Goal: Information Seeking & Learning: Find specific page/section

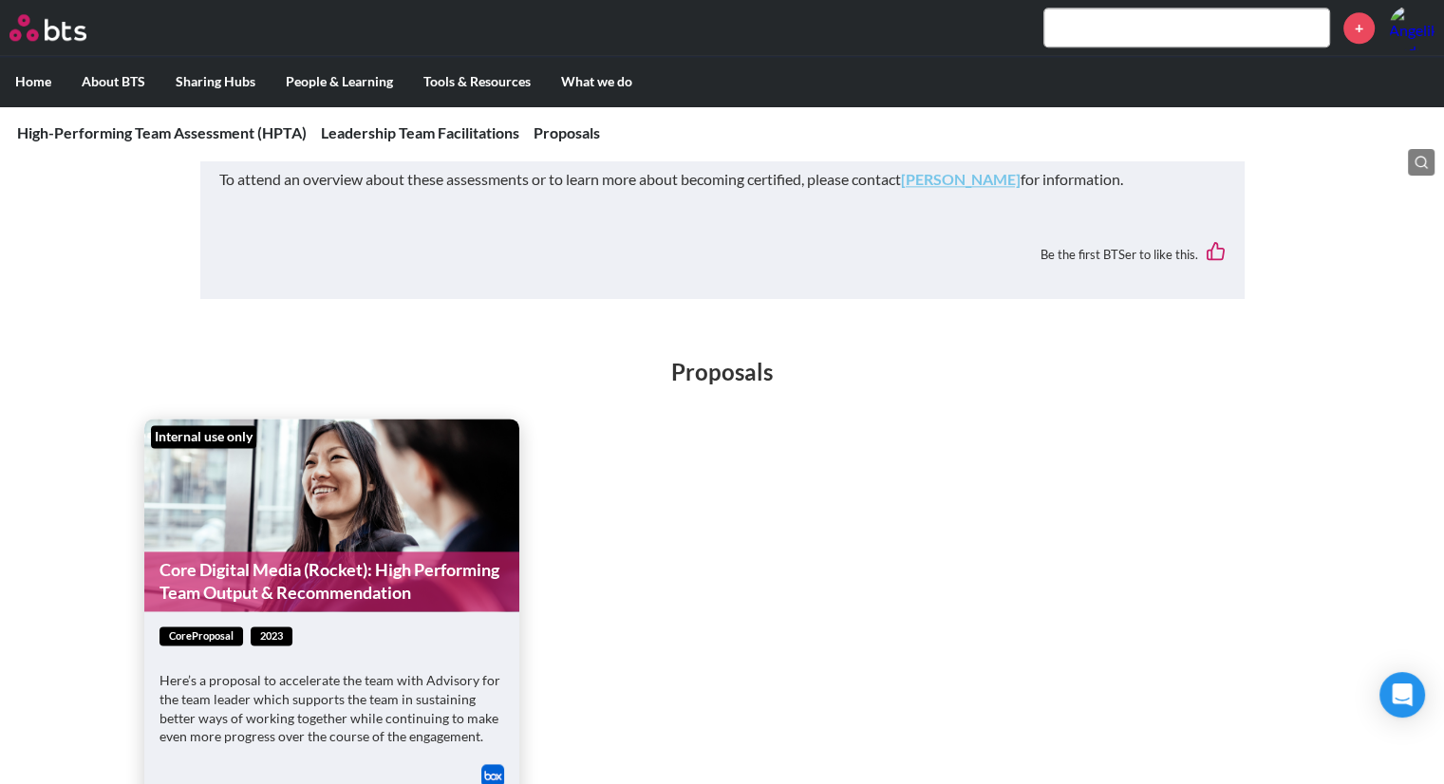
scroll to position [2344, 0]
click at [285, 574] on link "Core Digital Media (Rocket): High Performing Team Output & Recommendation" at bounding box center [331, 581] width 375 height 60
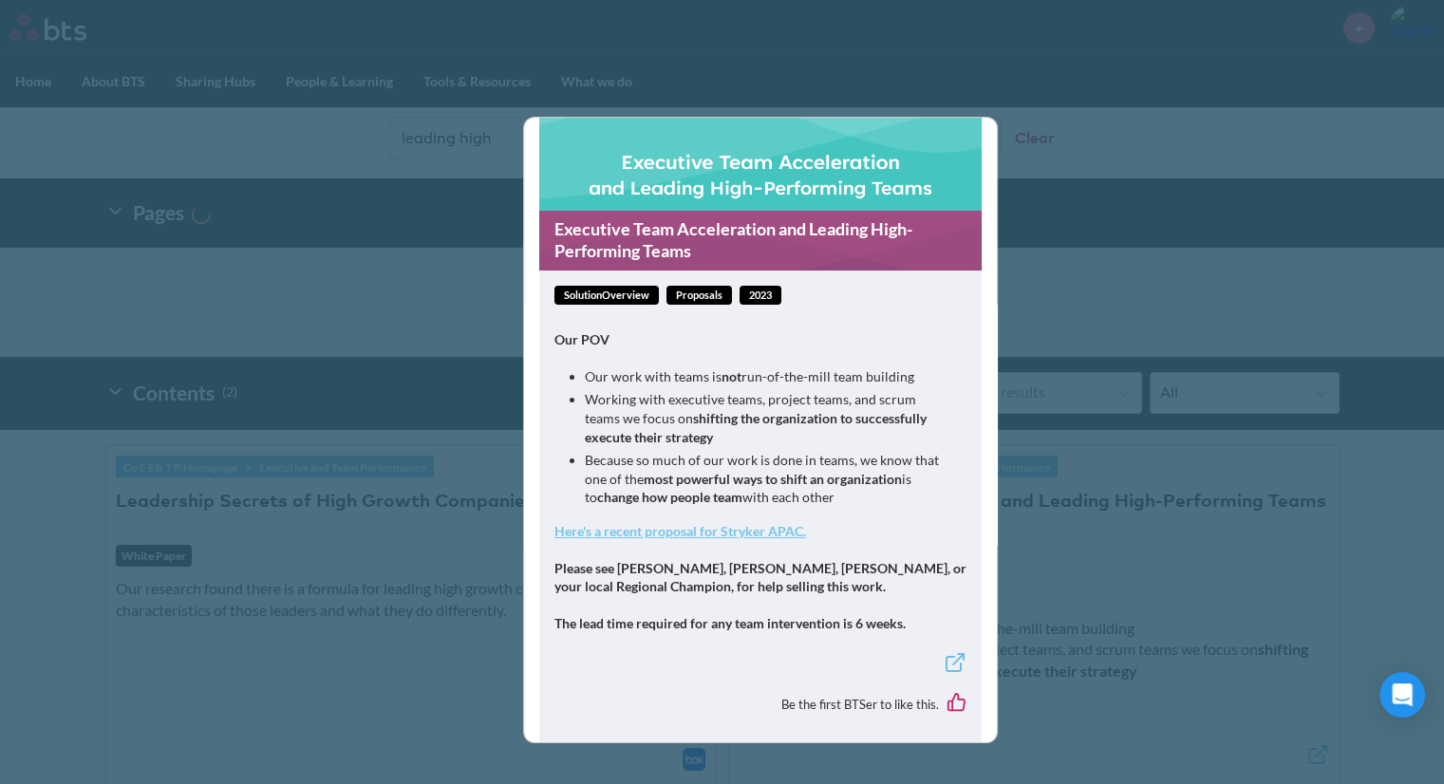
scroll to position [72, 0]
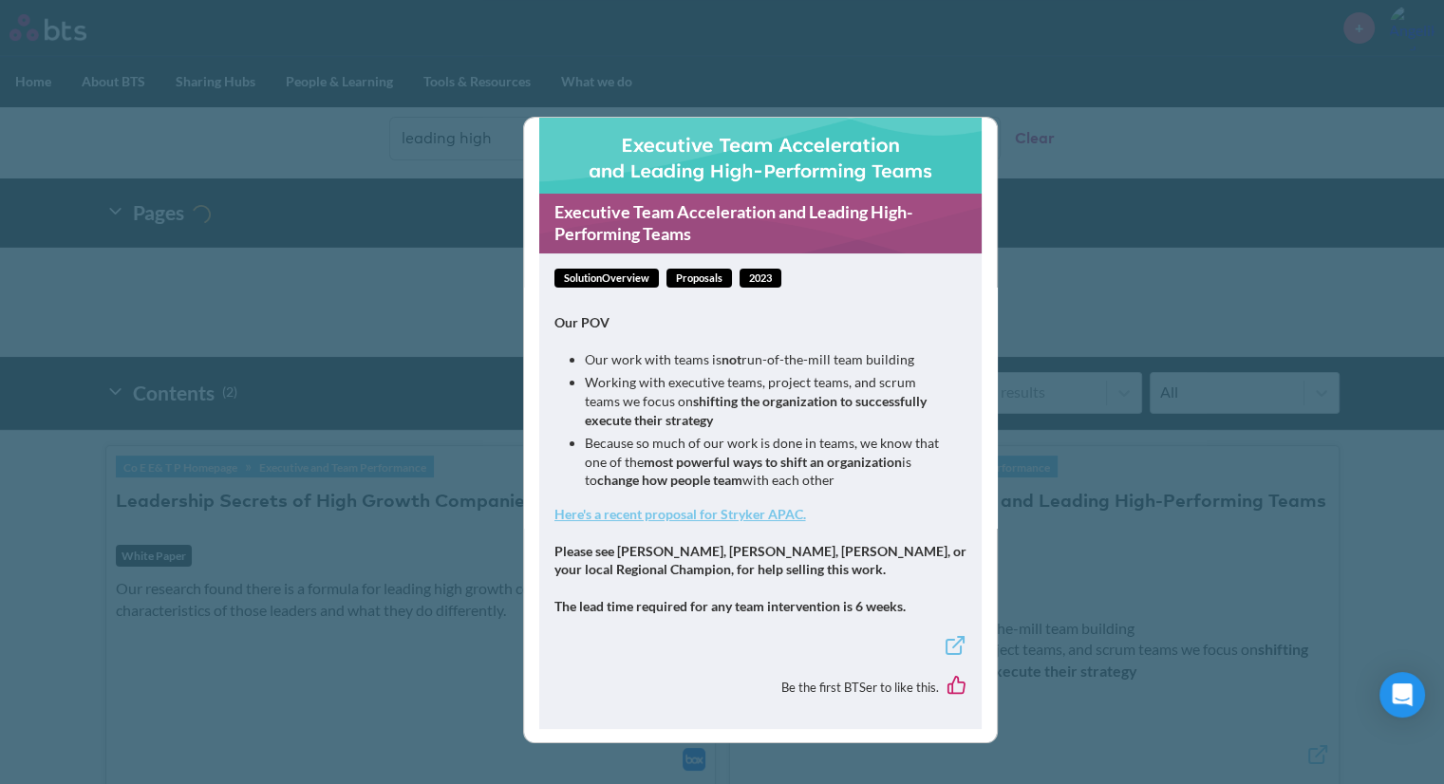
click at [1153, 208] on div "Executive Team Acceleration and Leading High-Performing Teams solutionOverview …" at bounding box center [722, 392] width 1444 height 784
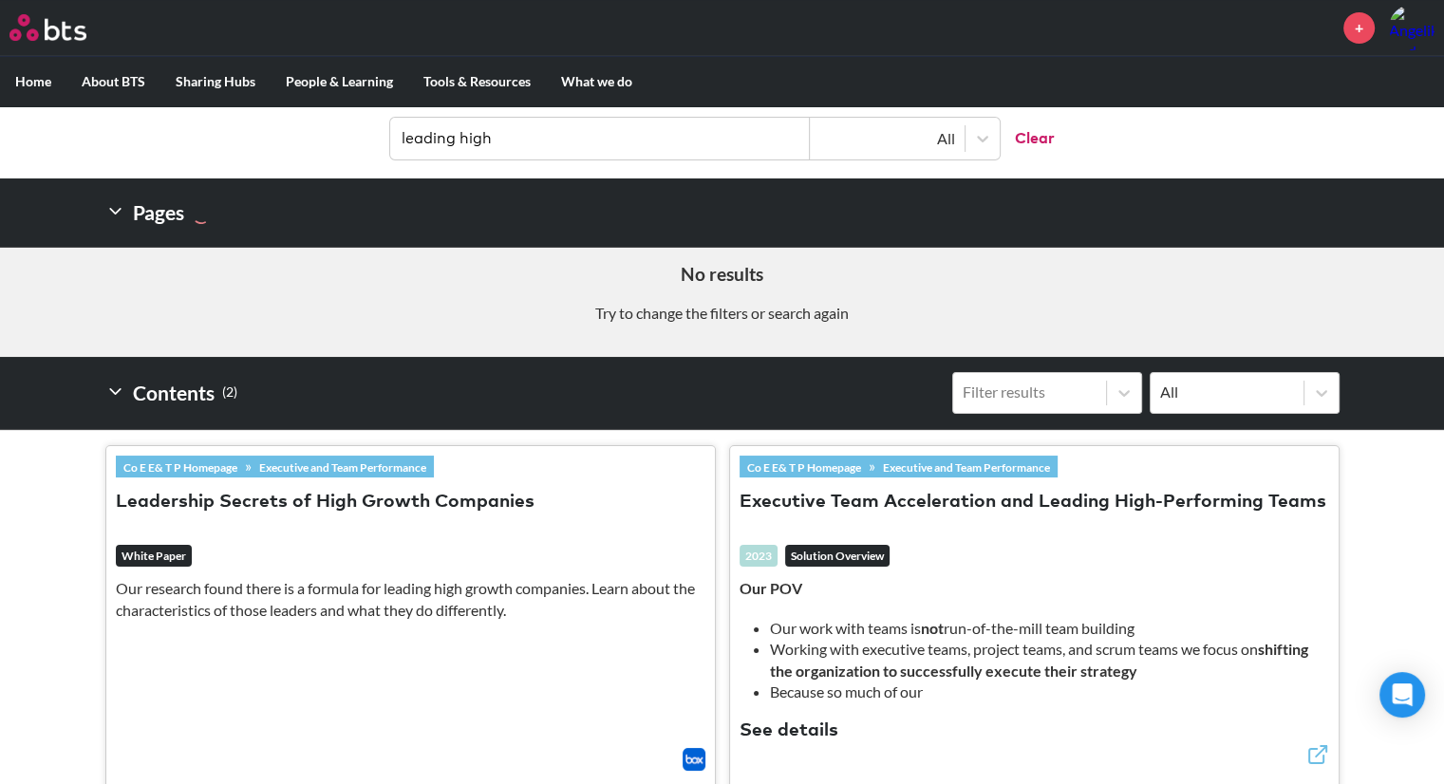
click at [765, 141] on input "leading high" at bounding box center [600, 139] width 420 height 42
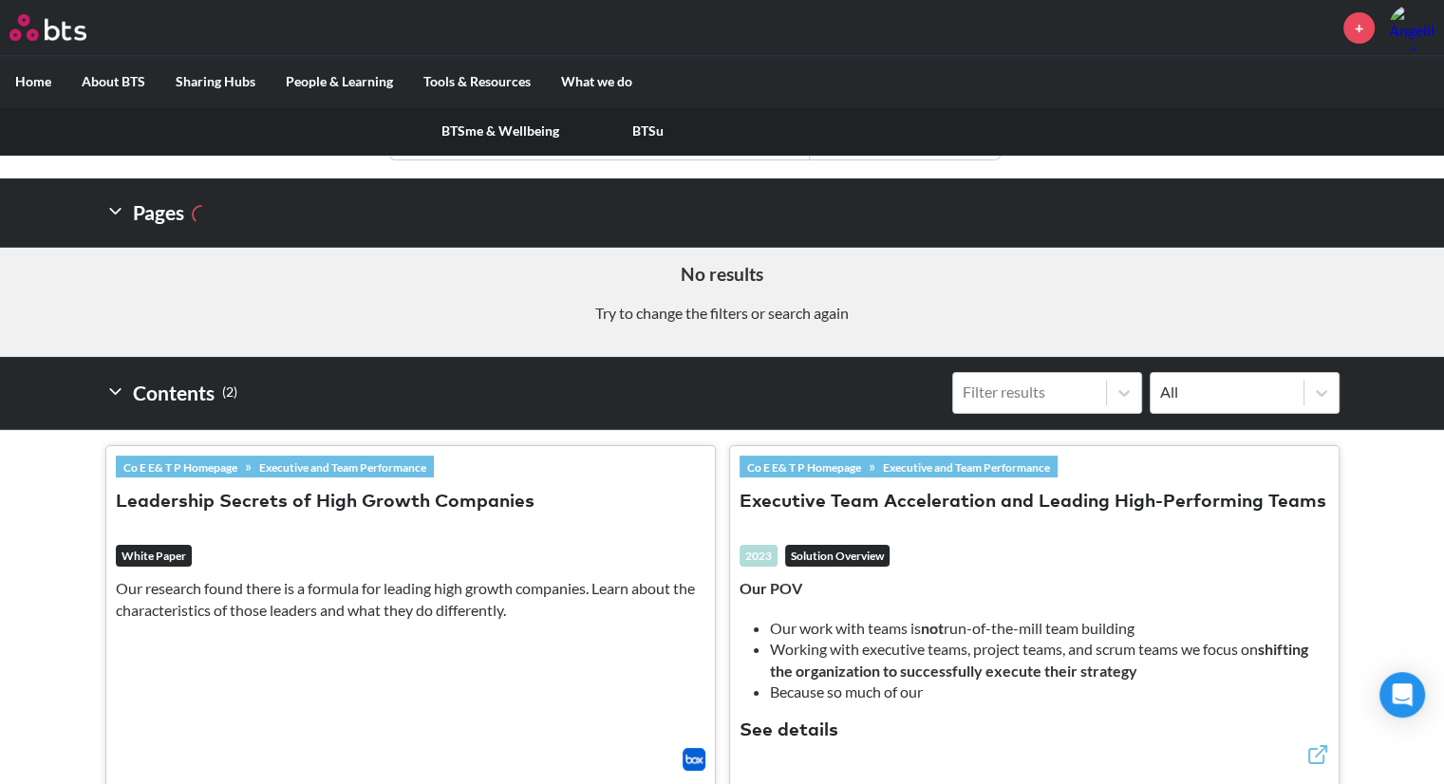
drag, startPoint x: 765, startPoint y: 141, endPoint x: 279, endPoint y: 103, distance: 487.6
click at [279, 103] on div "MENU + Home About BTS Who we are How we work: Policies, Toolkits and Guidance I…" at bounding box center [722, 378] width 1444 height 1300
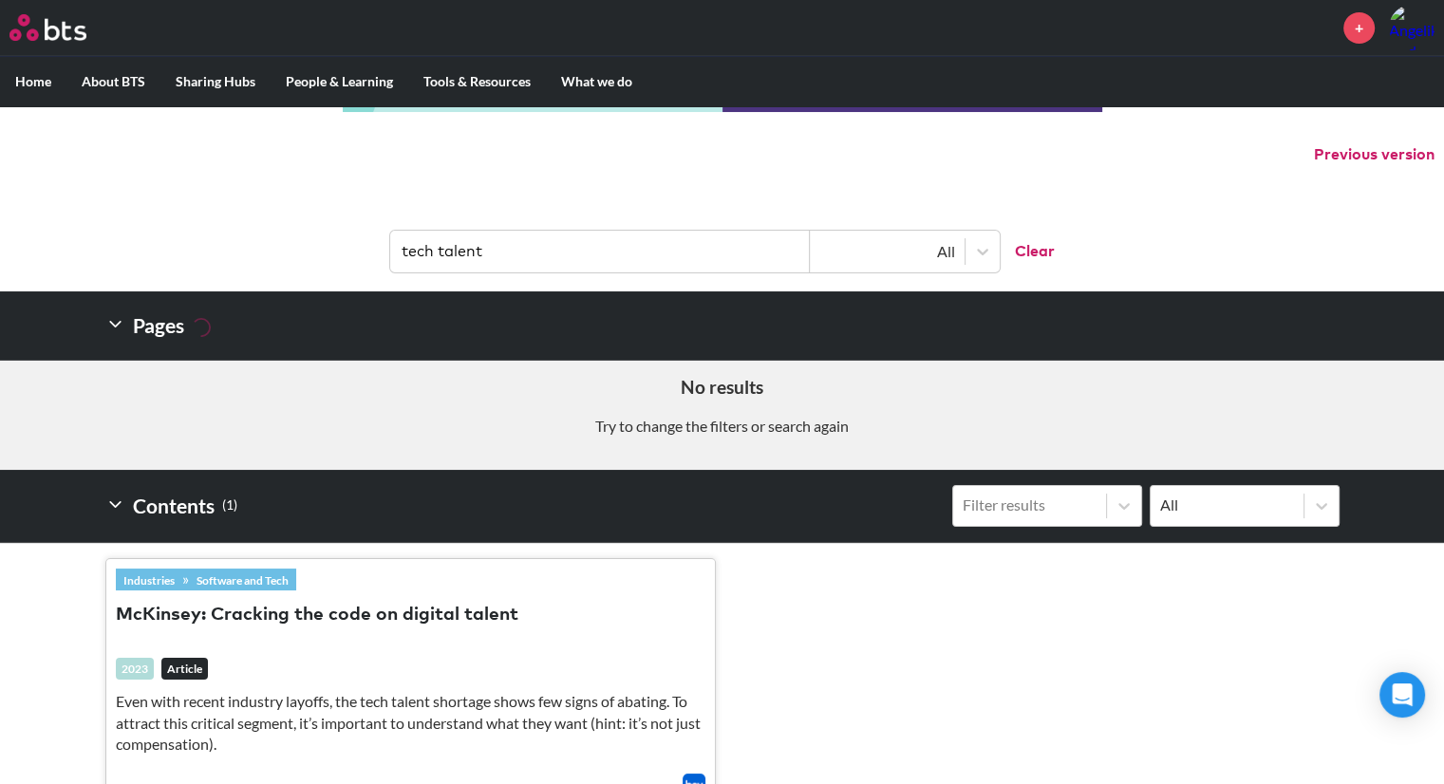
scroll to position [0, 0]
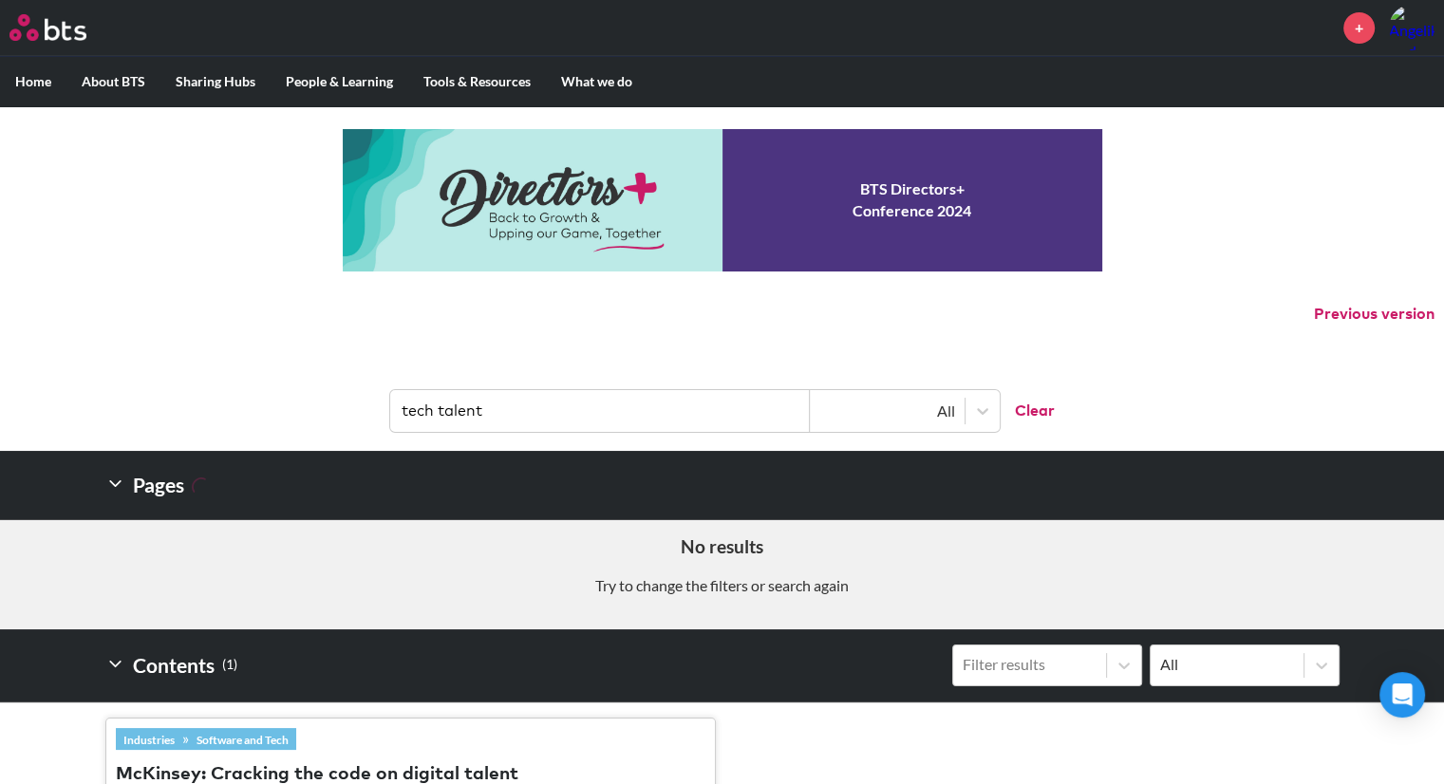
drag, startPoint x: 505, startPoint y: 402, endPoint x: 181, endPoint y: 372, distance: 325.1
click at [181, 372] on header "tech talent All Clear" at bounding box center [722, 401] width 1444 height 99
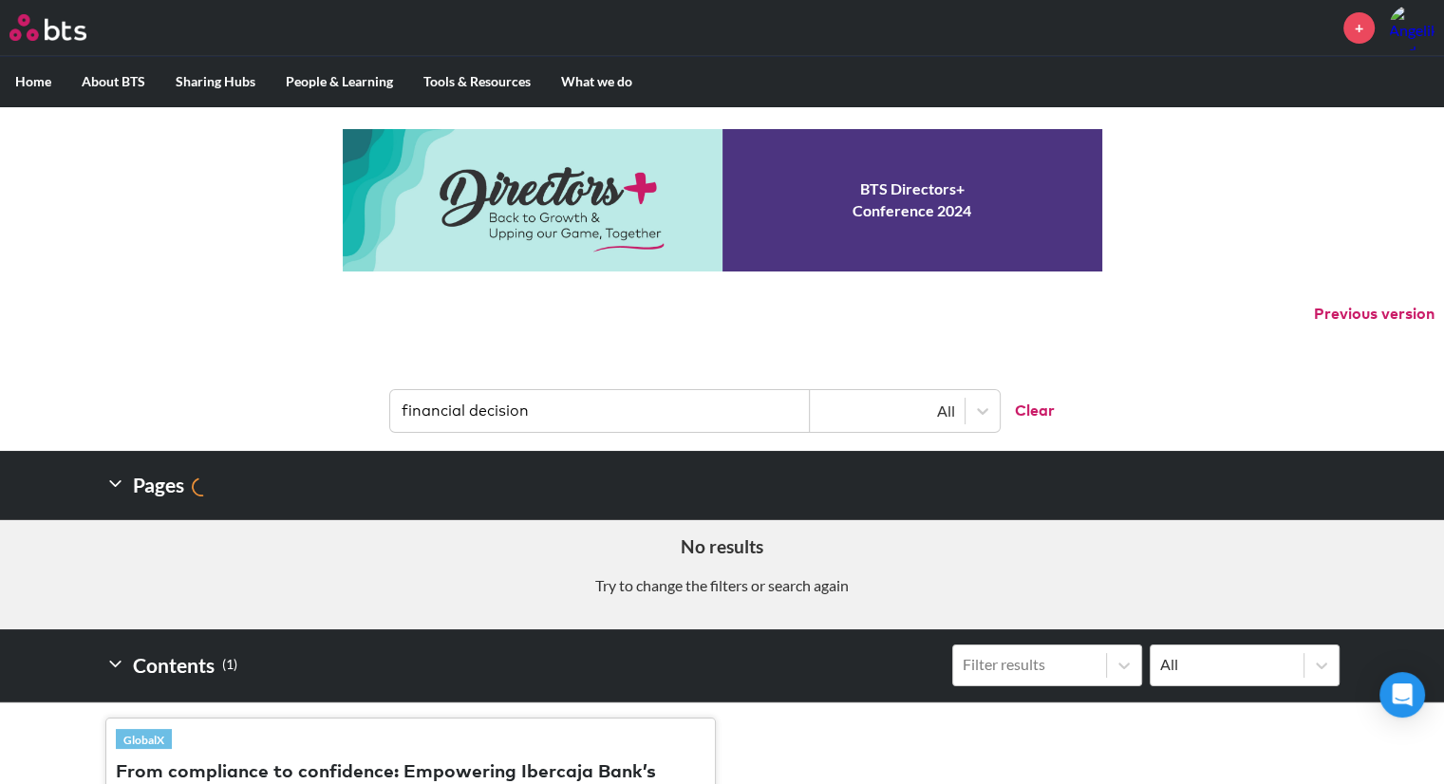
type input "financial decision"
